Goal: Task Accomplishment & Management: Use online tool/utility

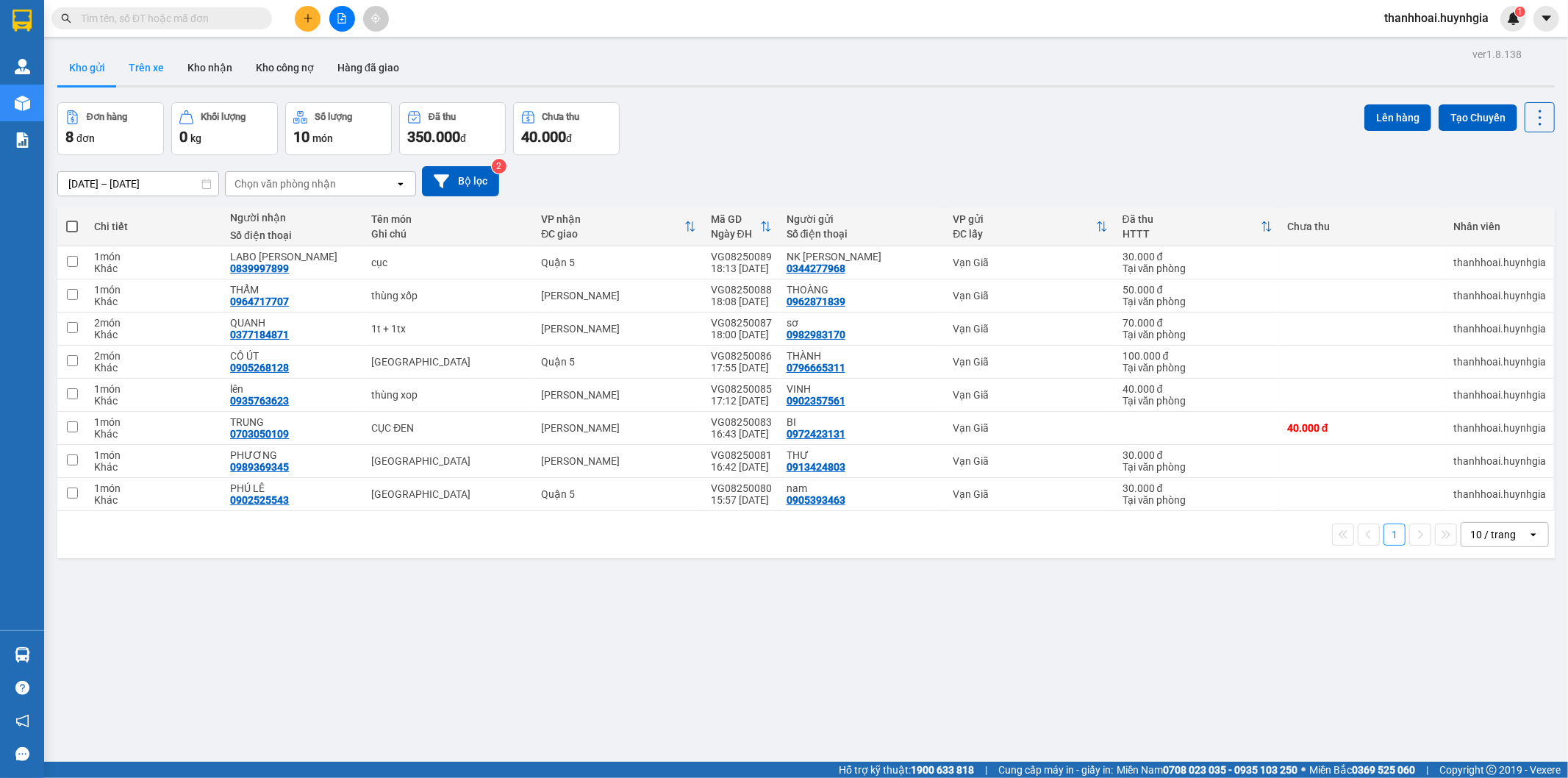
click at [130, 78] on button "Trên xe" at bounding box center [146, 67] width 59 height 35
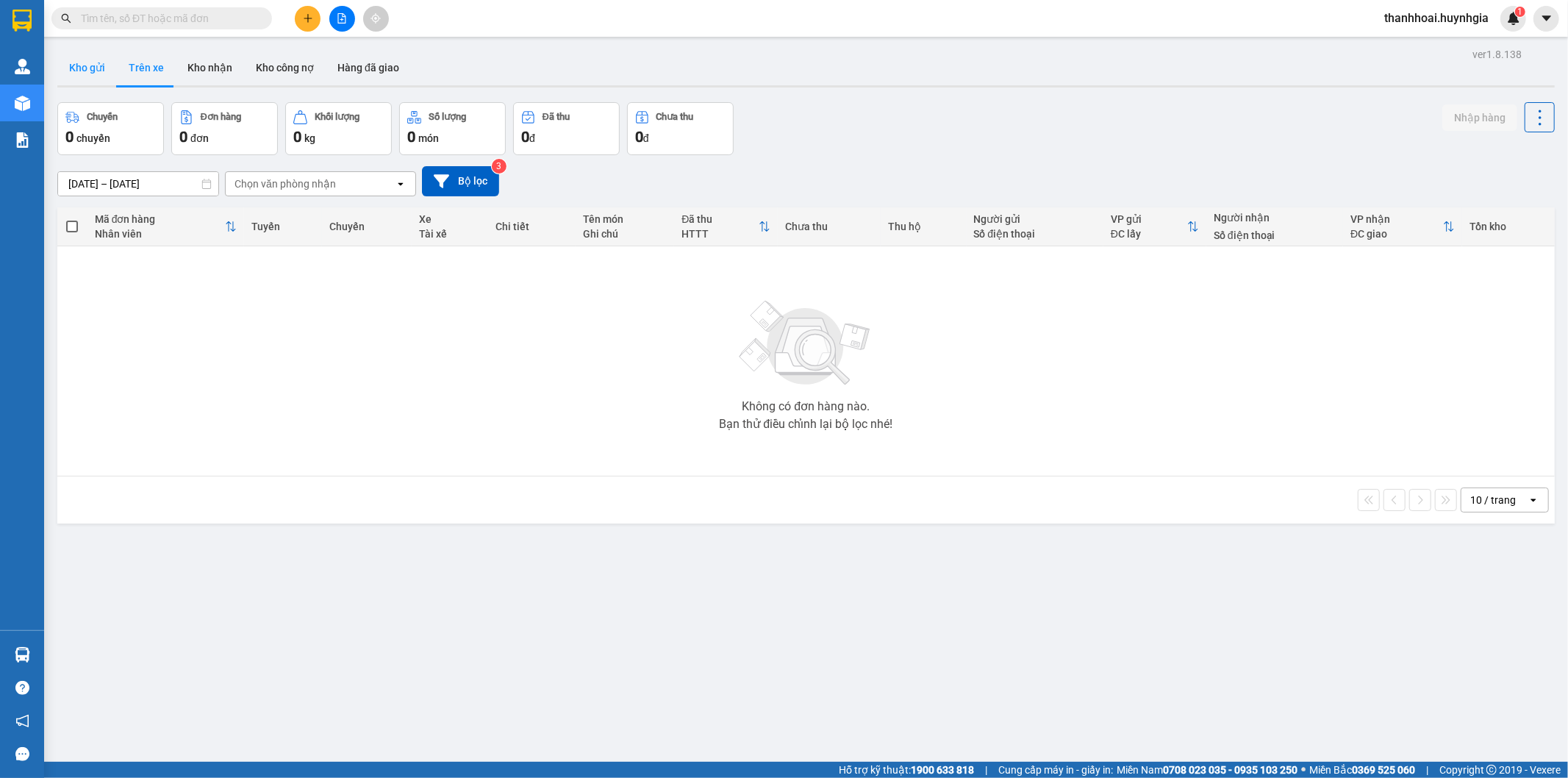
click at [81, 78] on button "Kho gửi" at bounding box center [87, 67] width 59 height 35
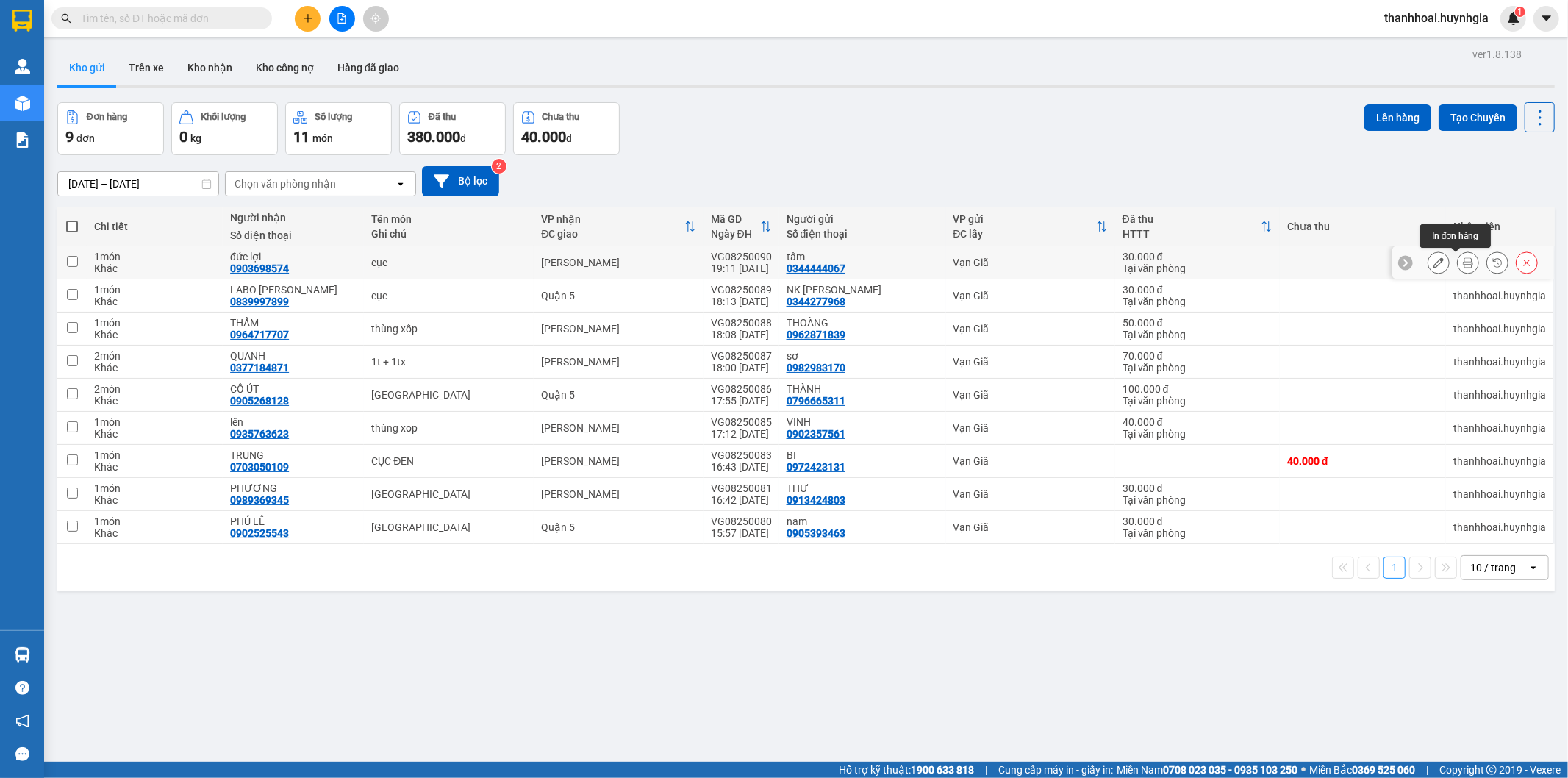
click at [1463, 265] on icon at bounding box center [1468, 263] width 10 height 10
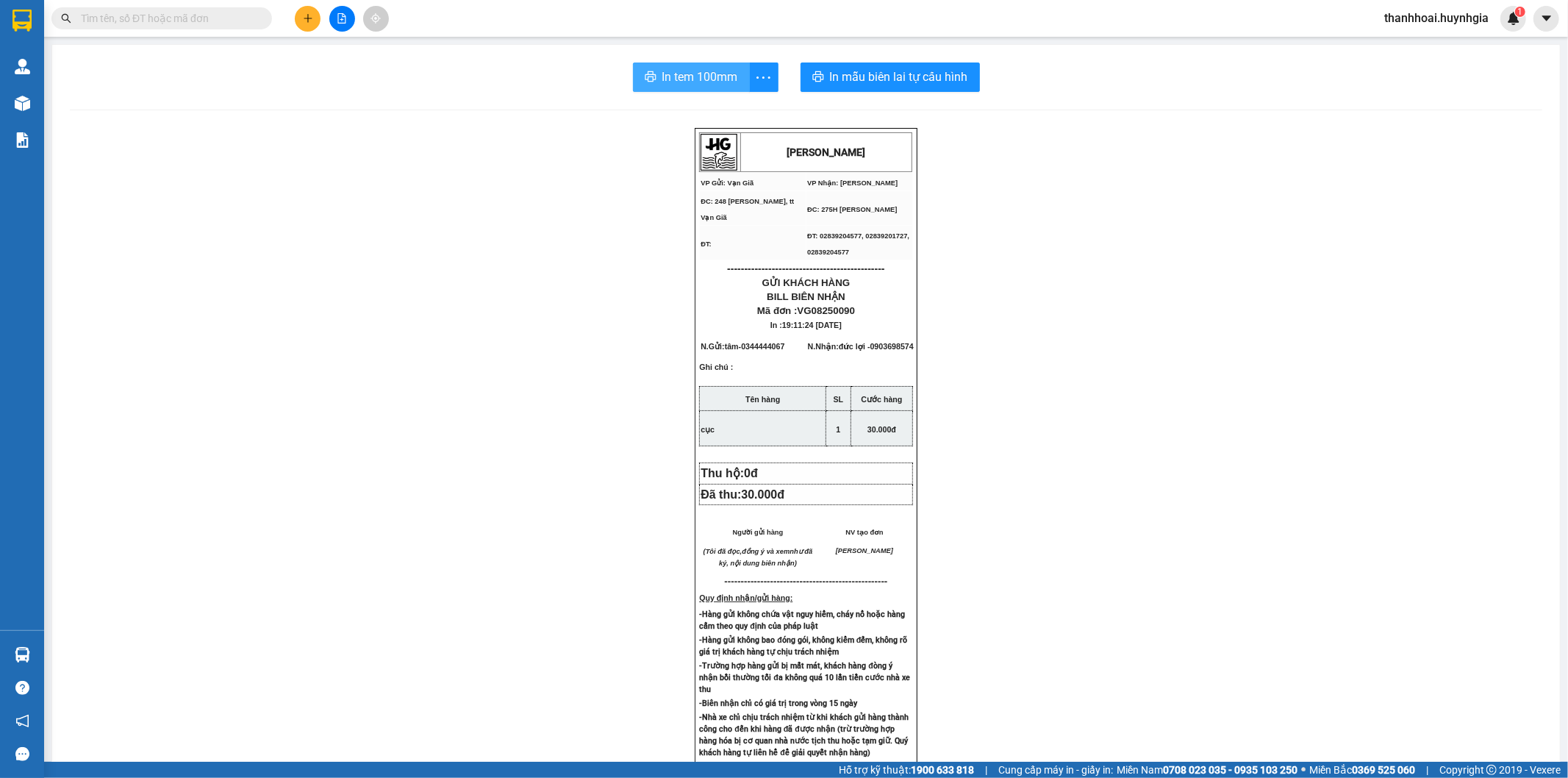
click at [715, 75] on span "In tem 100mm" at bounding box center [700, 77] width 76 height 18
click at [722, 78] on span "In tem 100mm" at bounding box center [700, 77] width 76 height 18
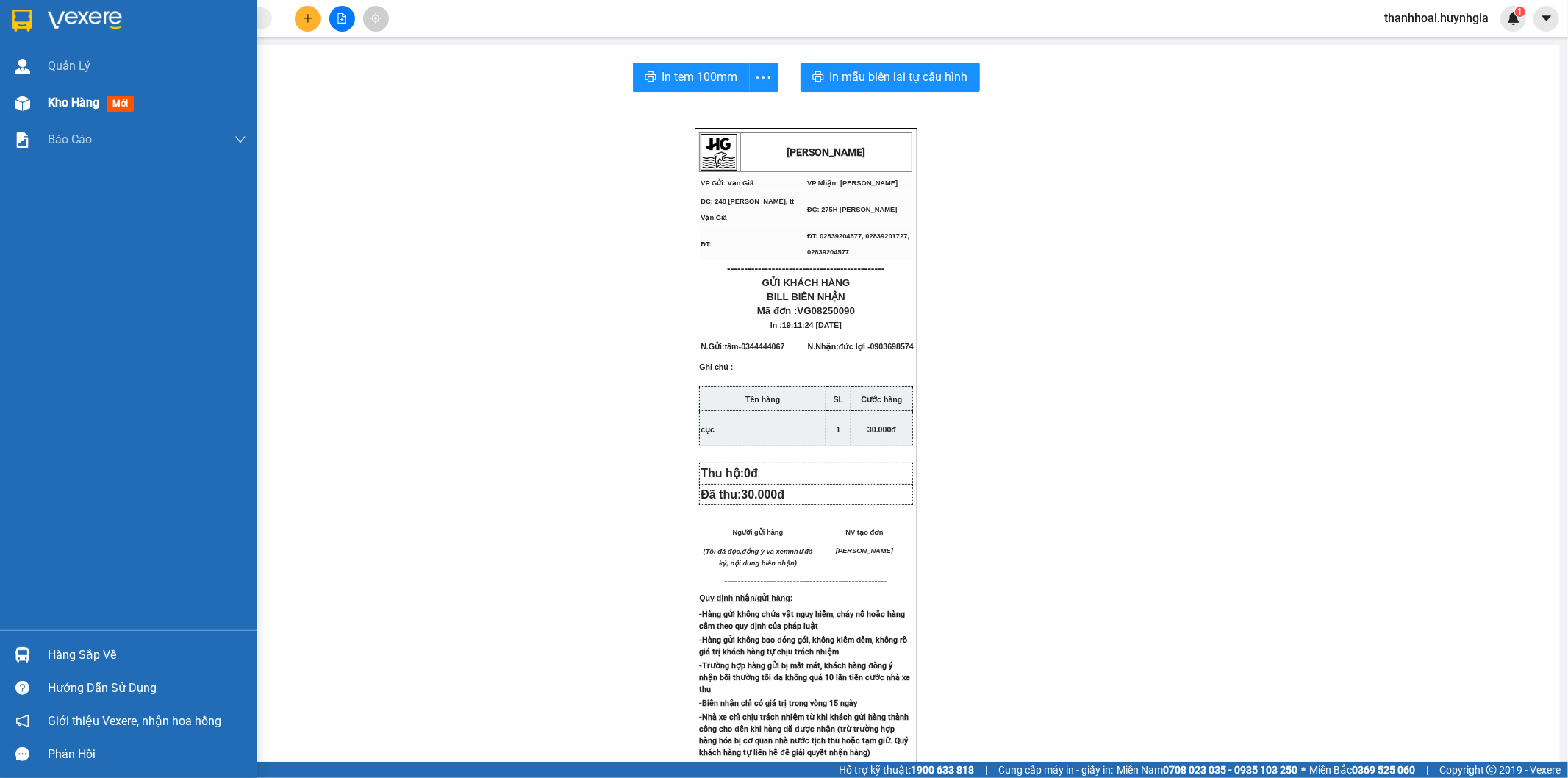
click at [70, 102] on span "Kho hàng" at bounding box center [73, 103] width 52 height 14
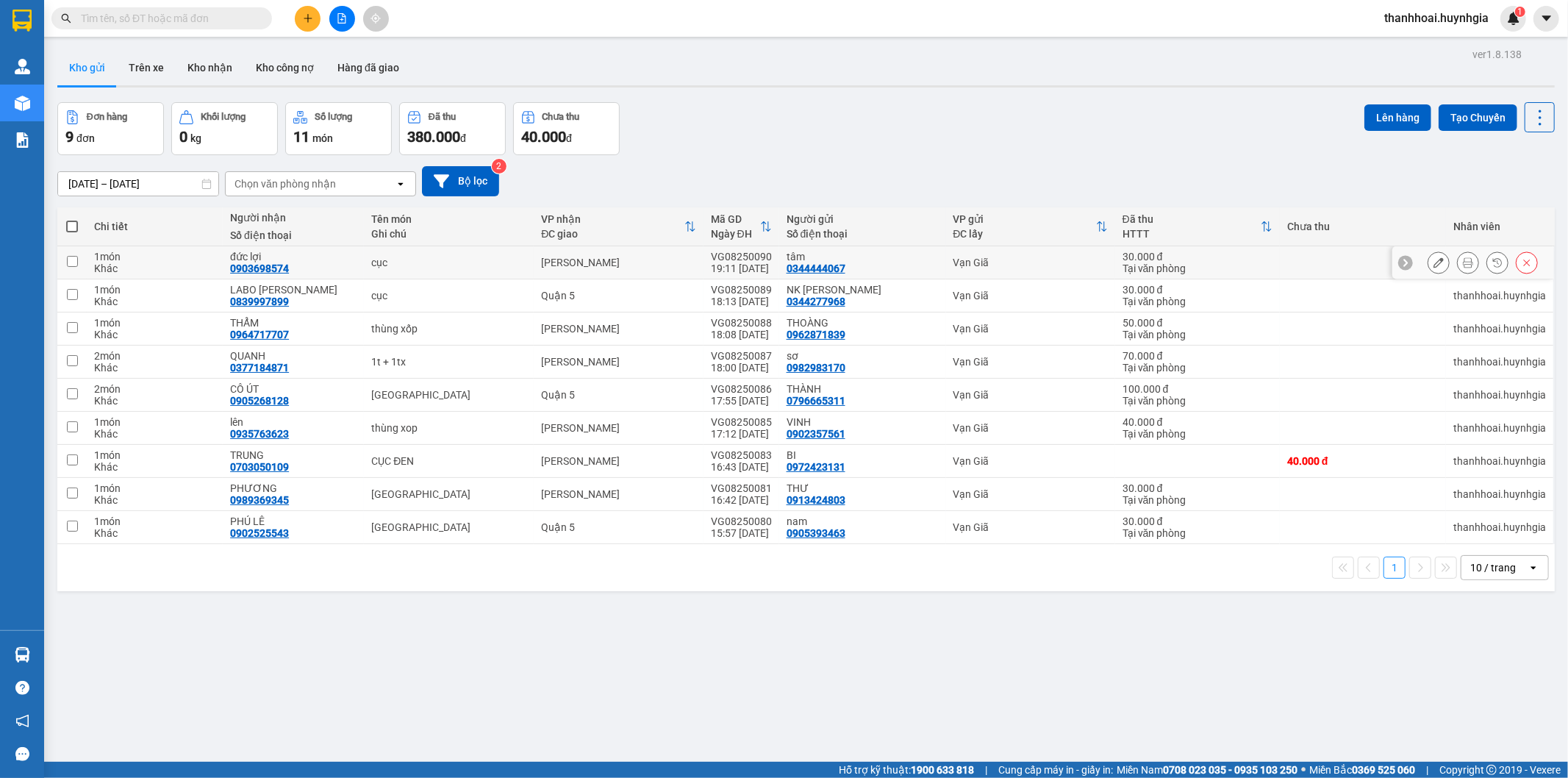
click at [79, 260] on td at bounding box center [72, 263] width 29 height 33
checkbox input "true"
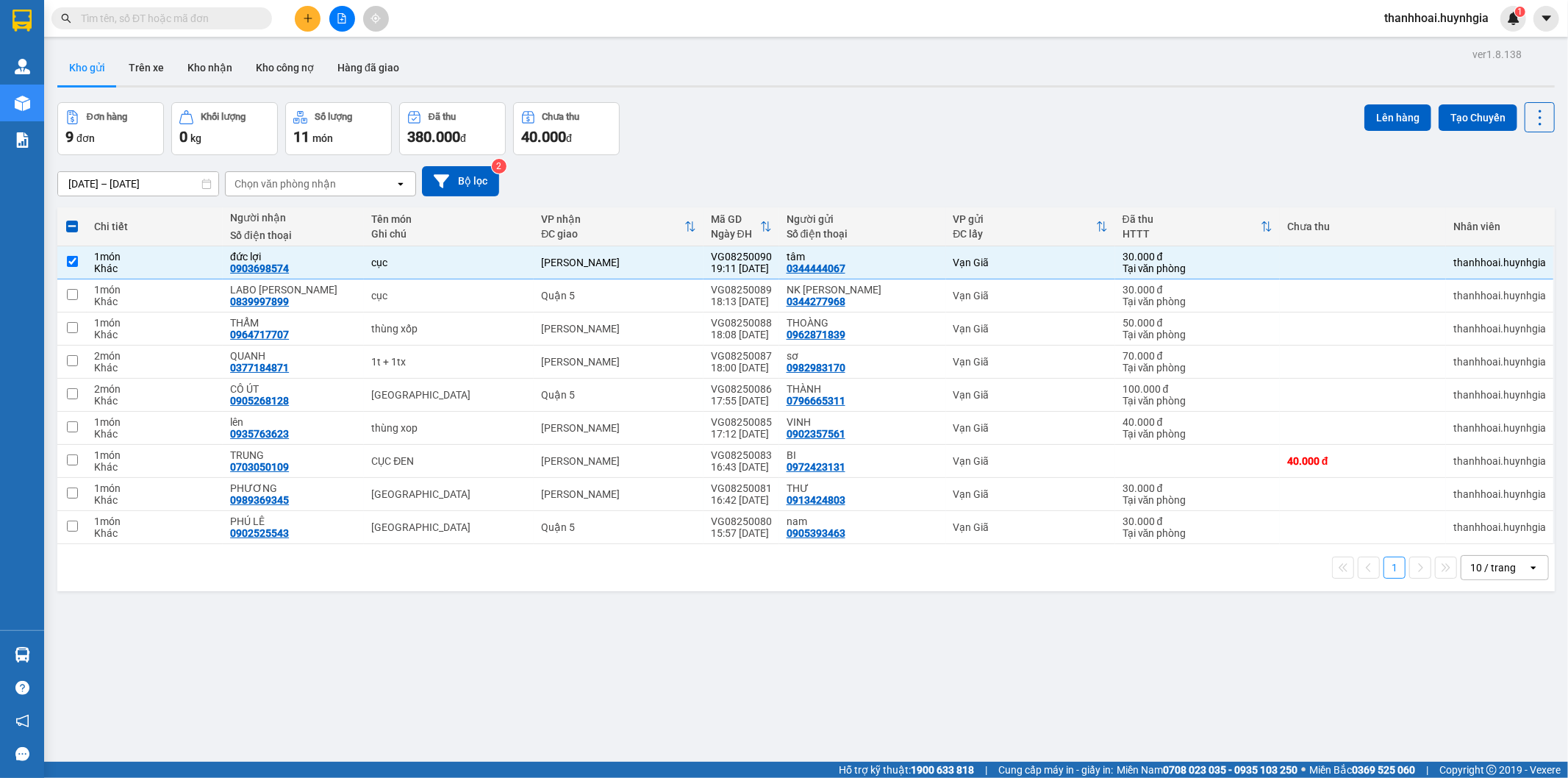
click at [77, 228] on span at bounding box center [72, 227] width 12 height 12
click at [72, 219] on input "checkbox" at bounding box center [72, 219] width 0 height 0
checkbox input "true"
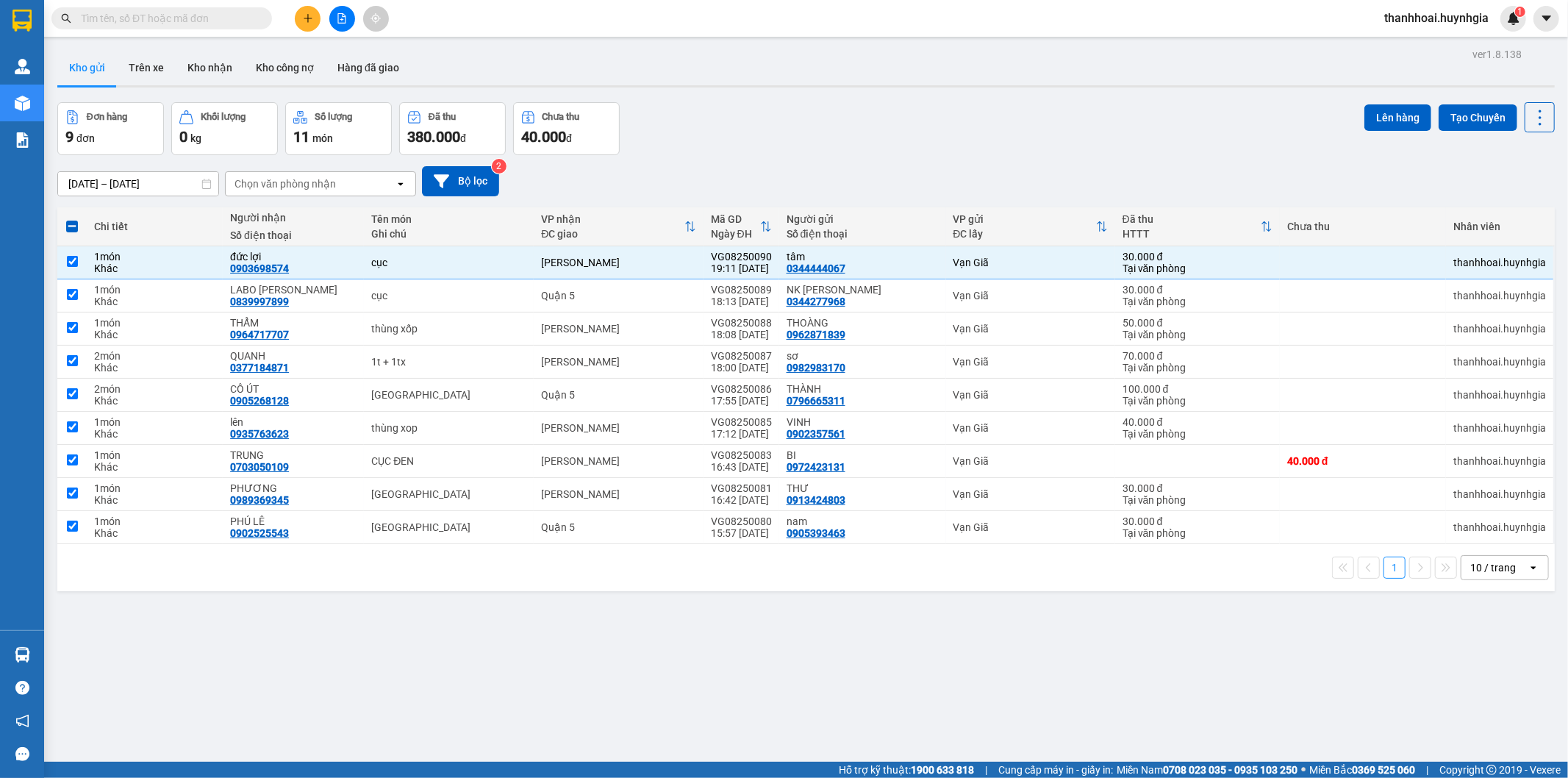
checkbox input "true"
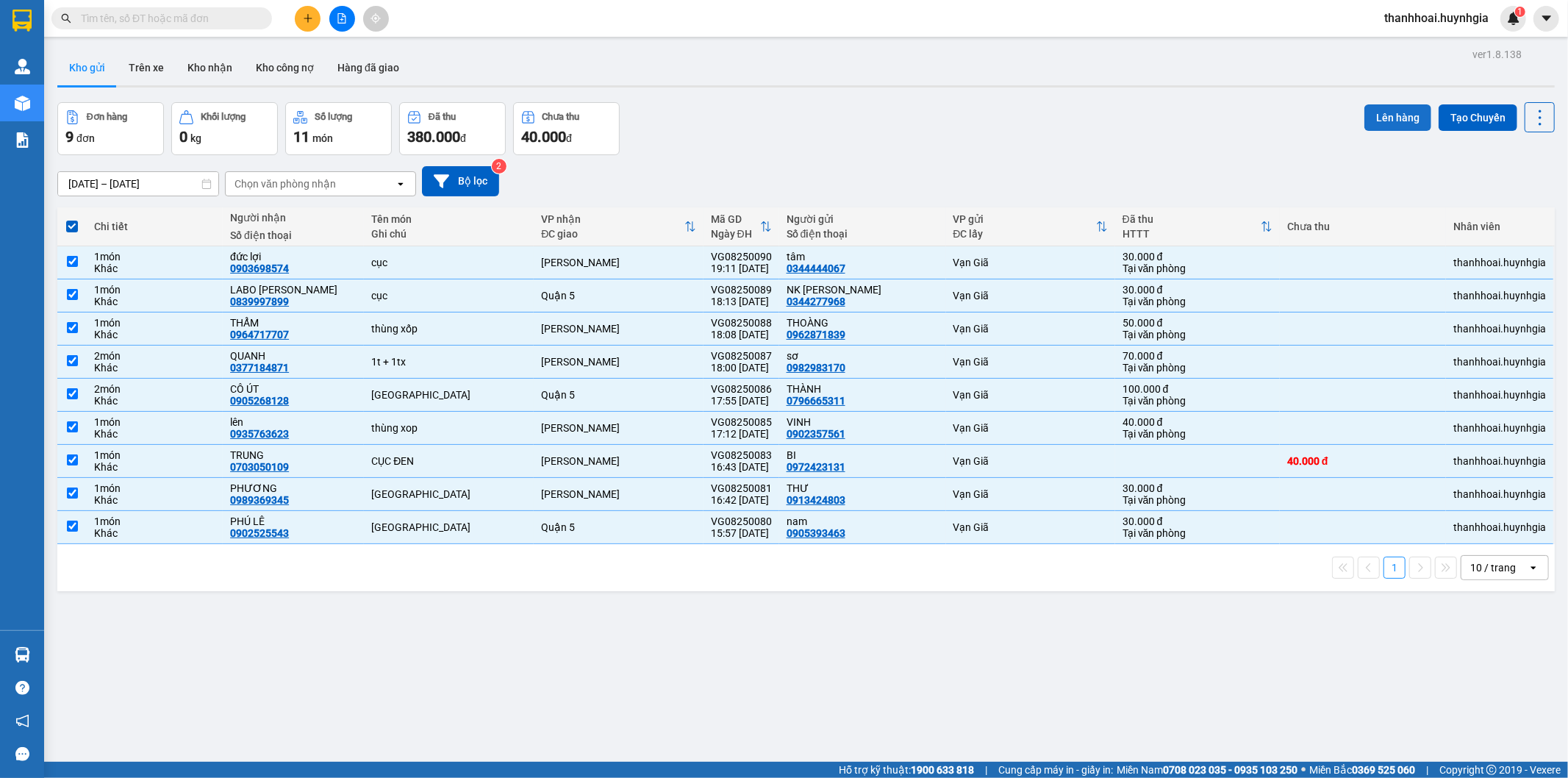
click at [1379, 121] on button "Lên hàng" at bounding box center [1398, 117] width 67 height 27
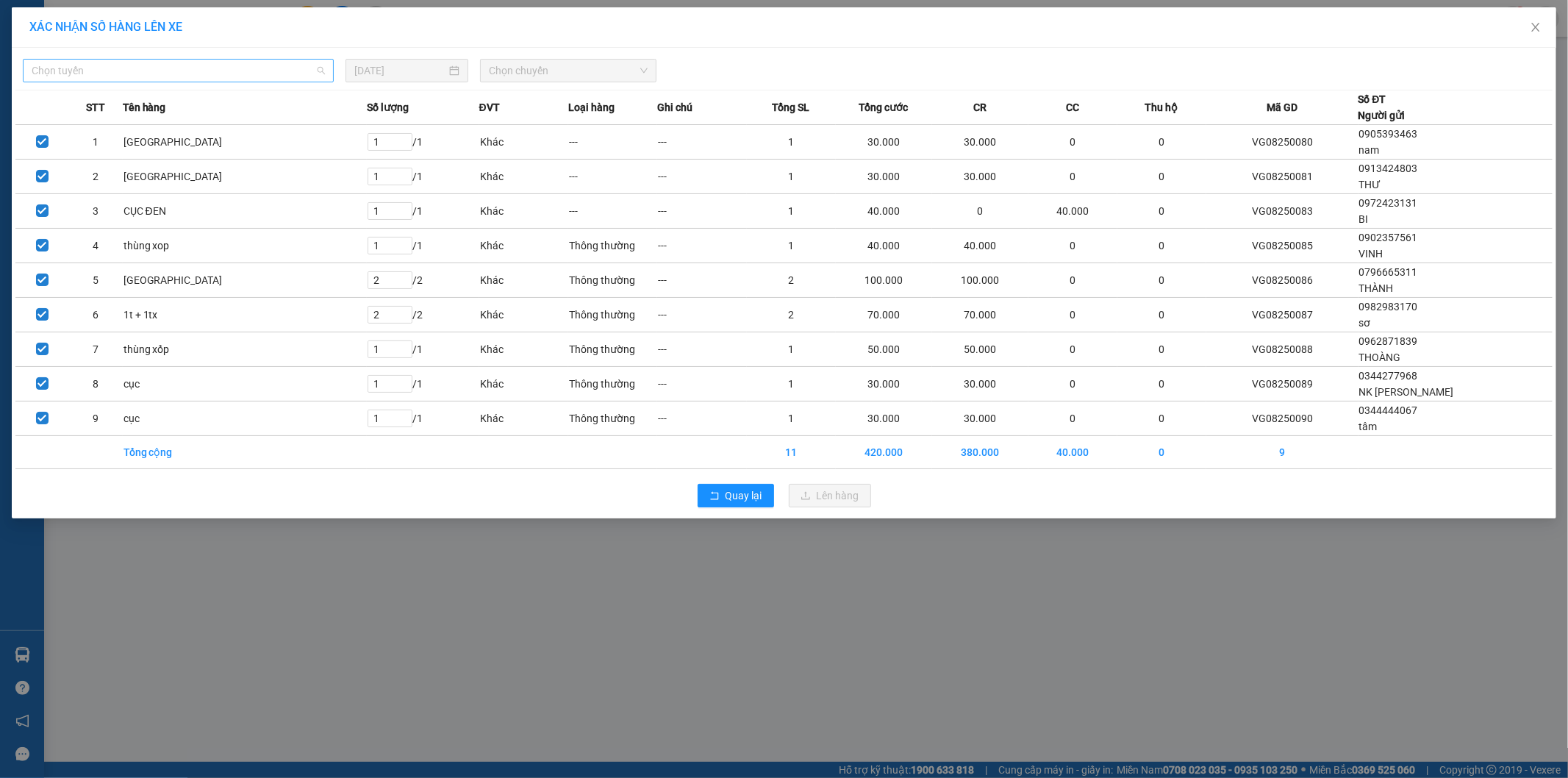
click at [135, 63] on span "Chọn tuyến" at bounding box center [178, 71] width 294 height 22
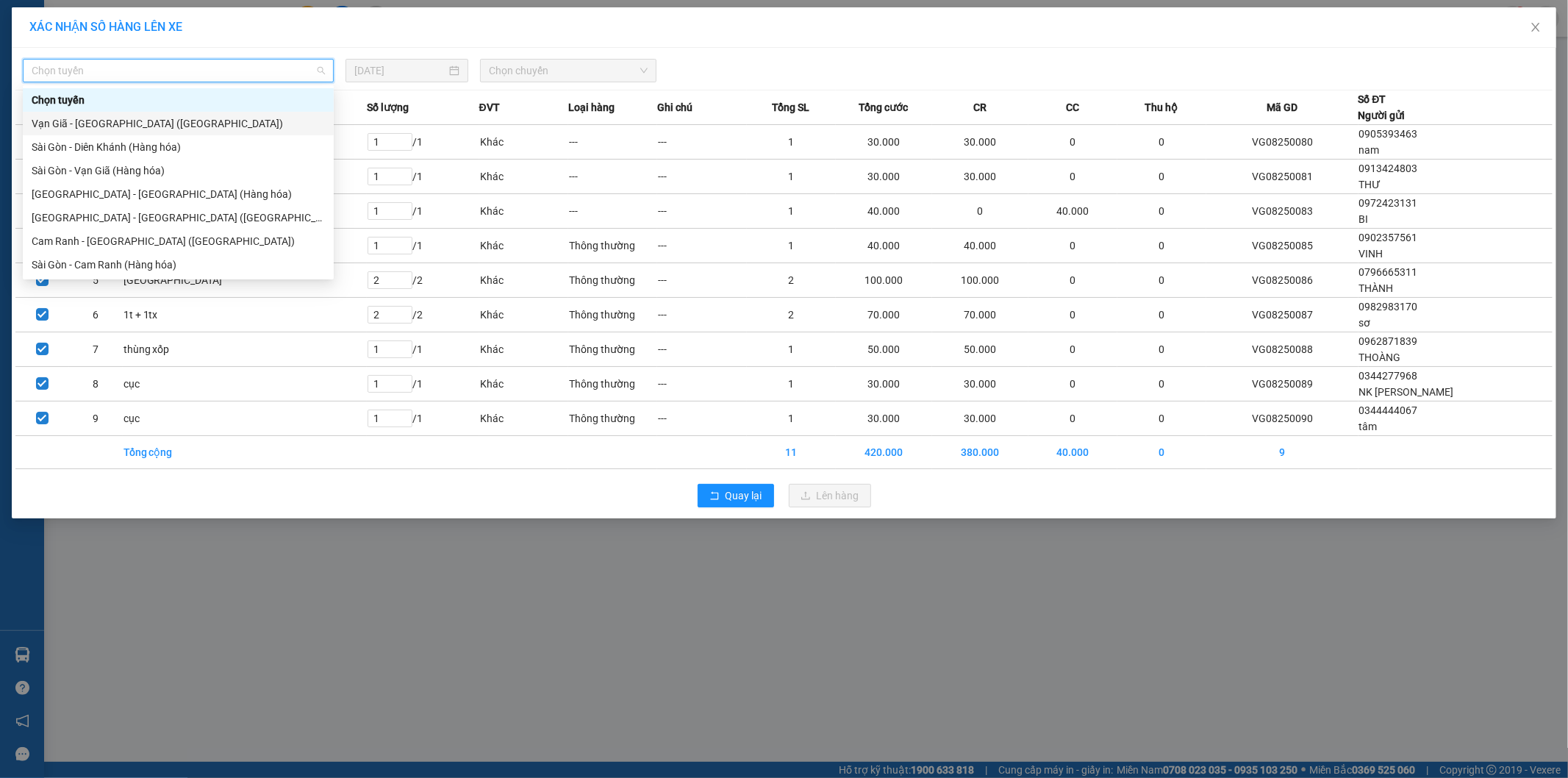
click at [164, 128] on div "Vạn Giã - [GEOGRAPHIC_DATA] ([GEOGRAPHIC_DATA])" at bounding box center [178, 123] width 294 height 16
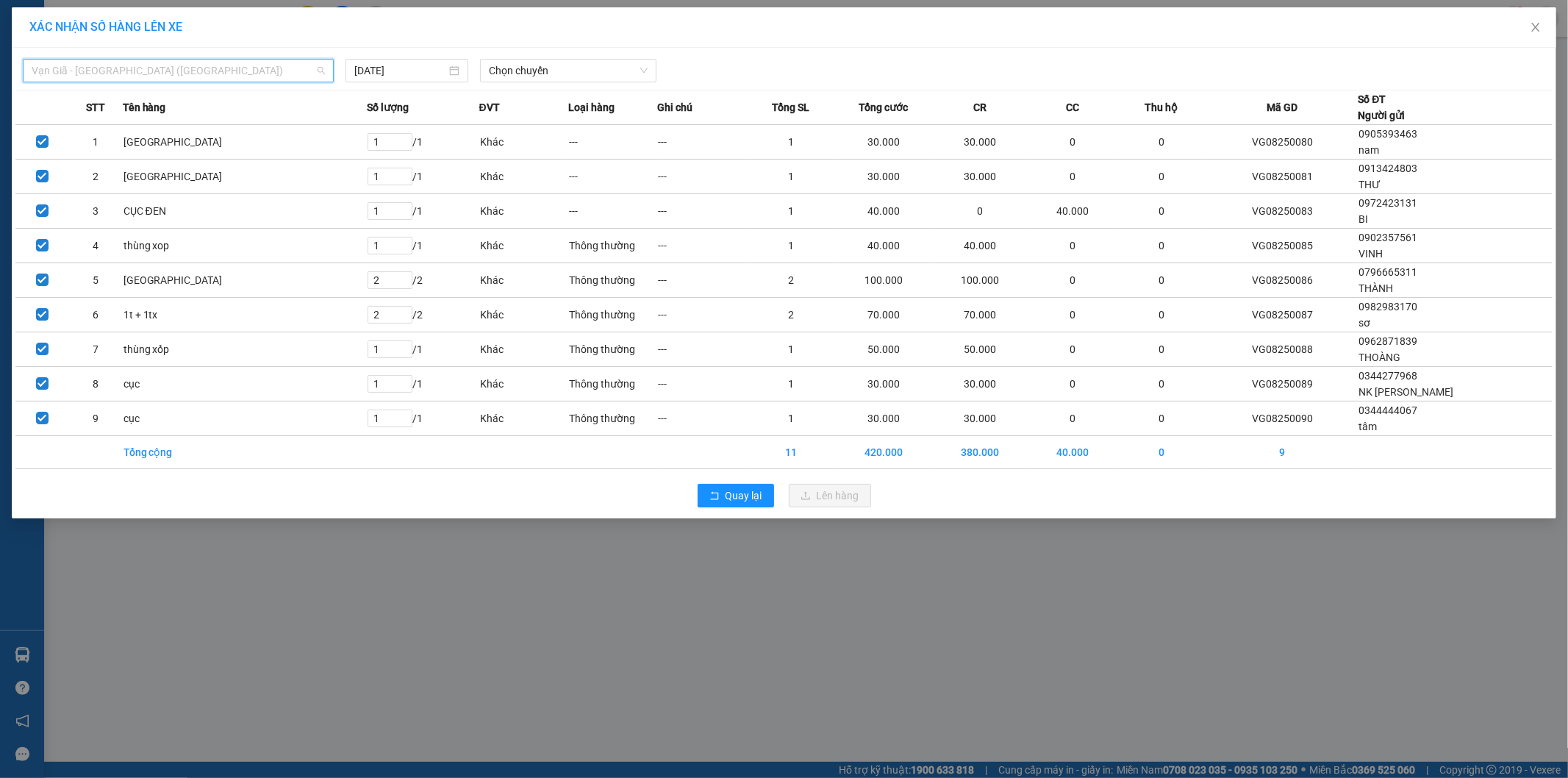
click at [158, 70] on span "Vạn Giã - [GEOGRAPHIC_DATA] ([GEOGRAPHIC_DATA])" at bounding box center [178, 71] width 294 height 22
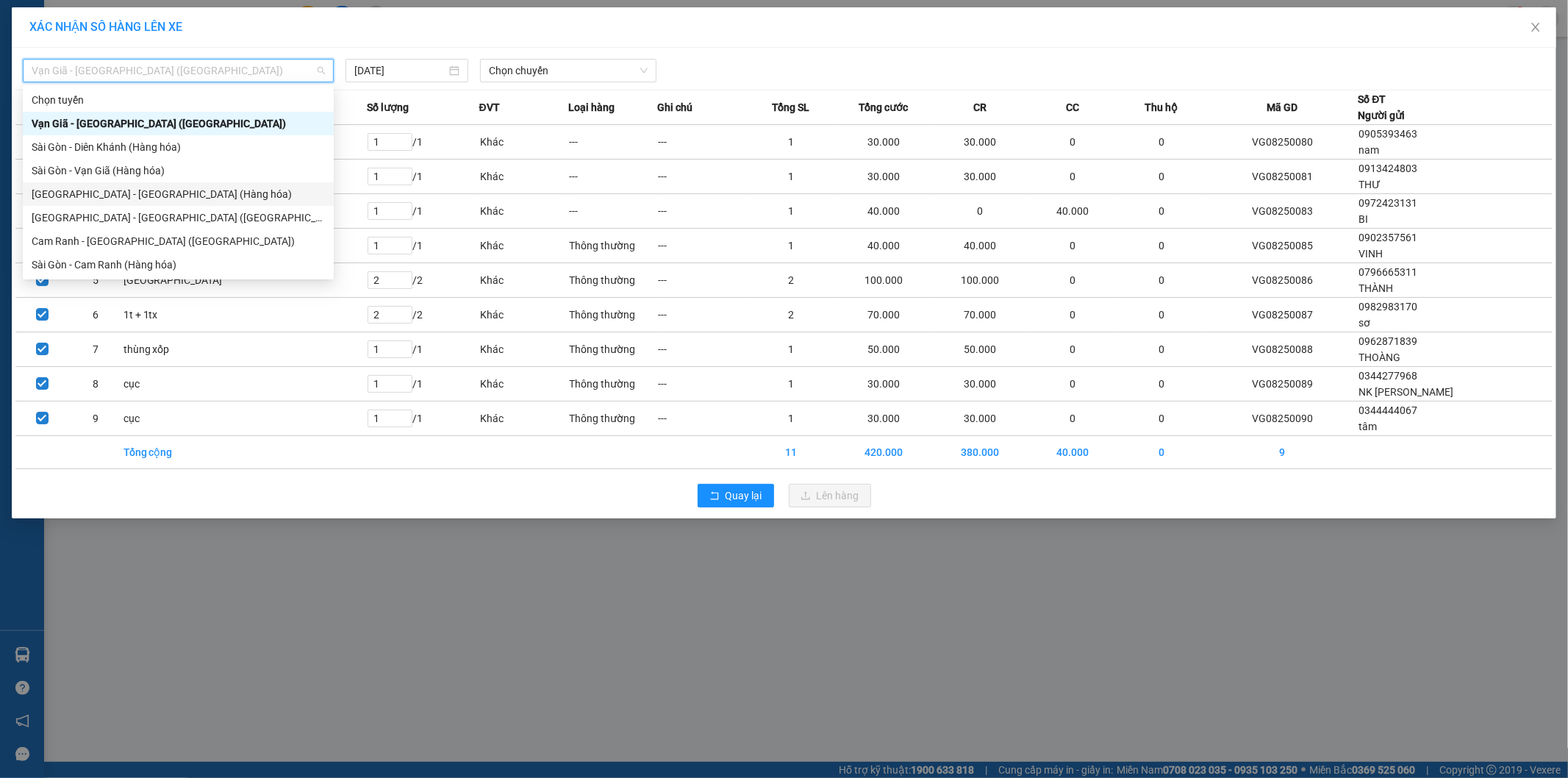
click at [130, 195] on div "[GEOGRAPHIC_DATA] - [GEOGRAPHIC_DATA] (Hàng hóa)" at bounding box center [178, 194] width 294 height 16
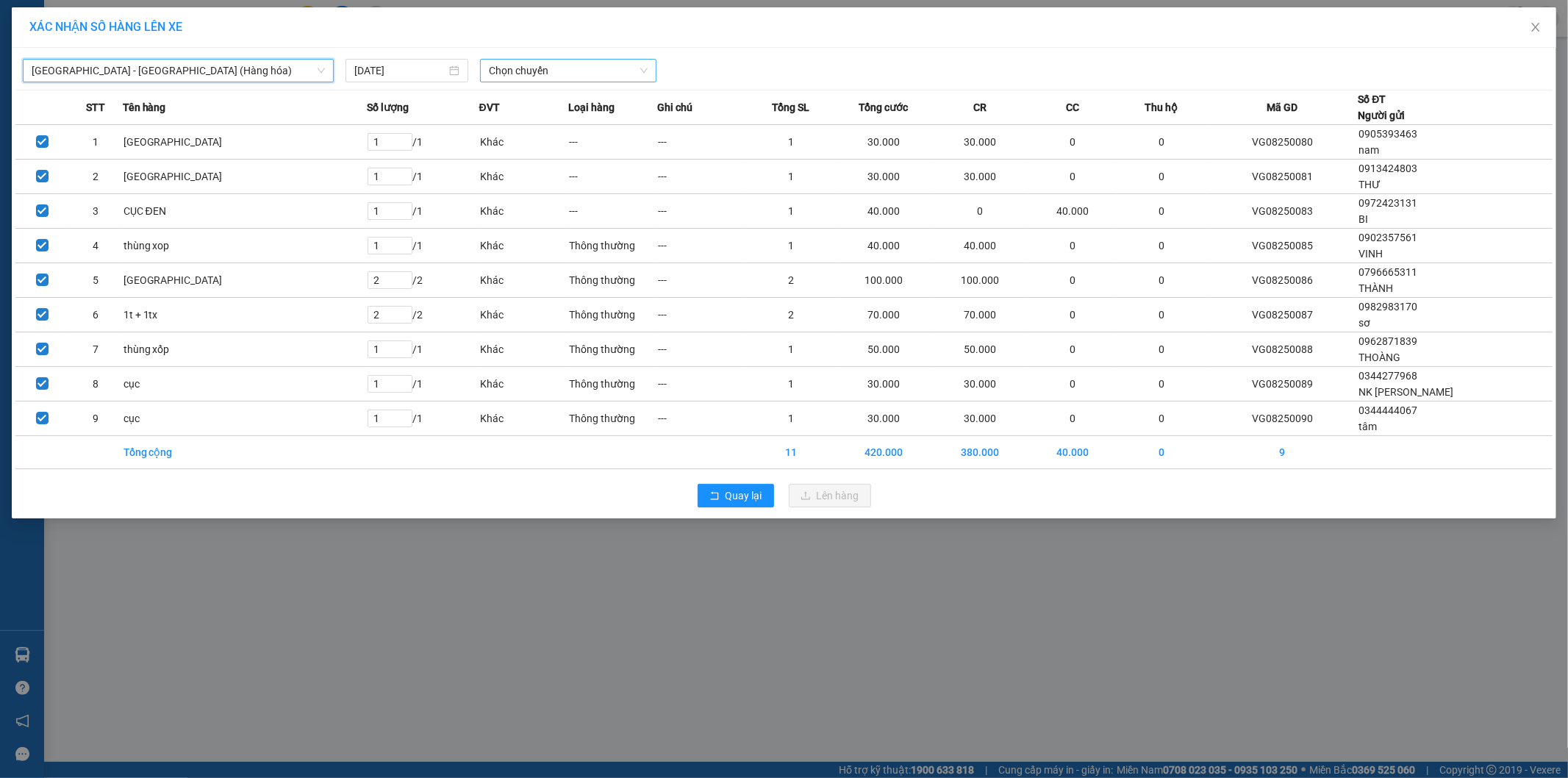
click at [535, 68] on span "Chọn chuyến" at bounding box center [569, 71] width 159 height 22
click at [542, 121] on div "22:00" at bounding box center [546, 123] width 115 height 16
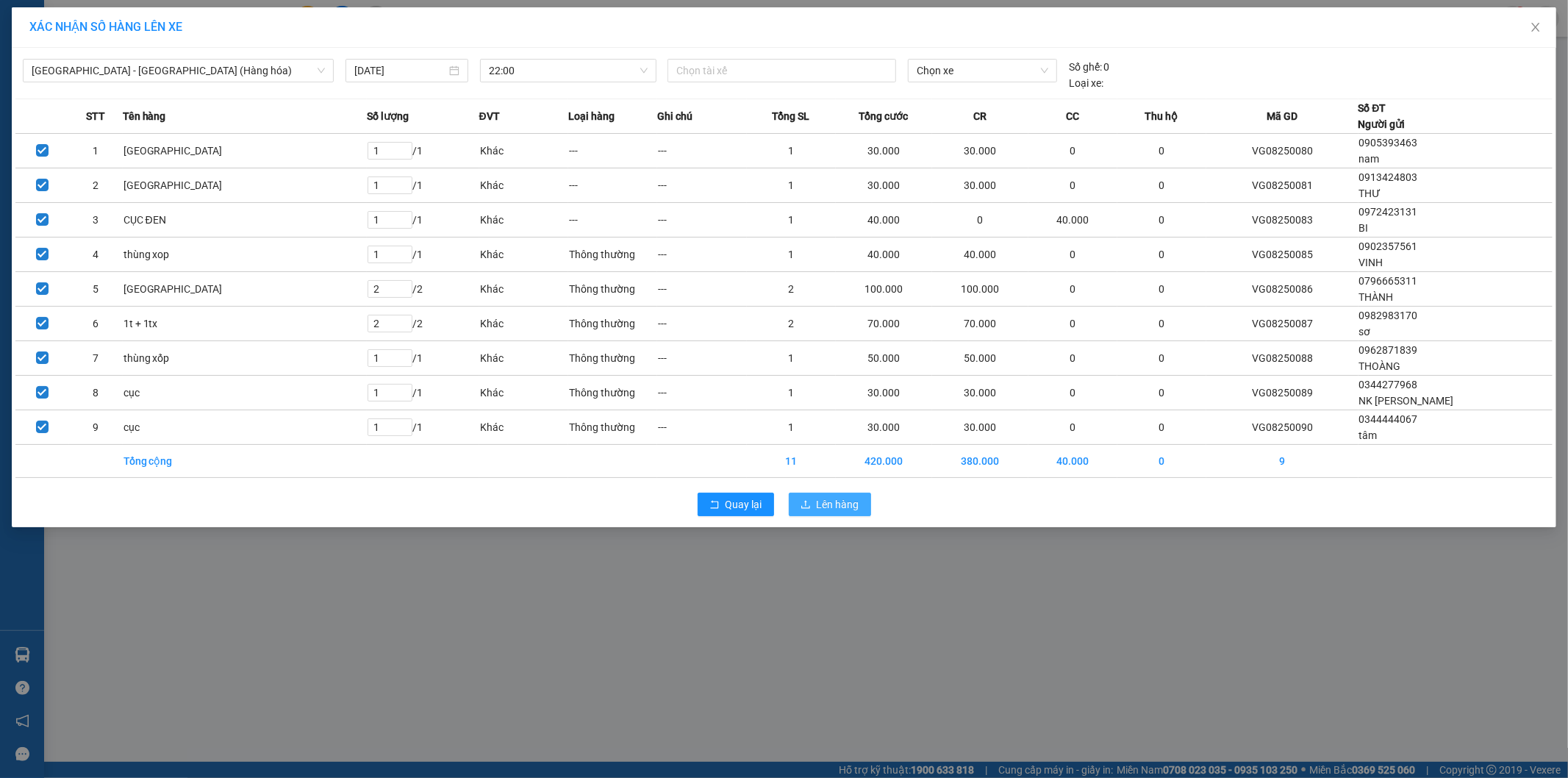
click at [840, 510] on span "Lên hàng" at bounding box center [837, 504] width 42 height 16
